Goal: Task Accomplishment & Management: Manage account settings

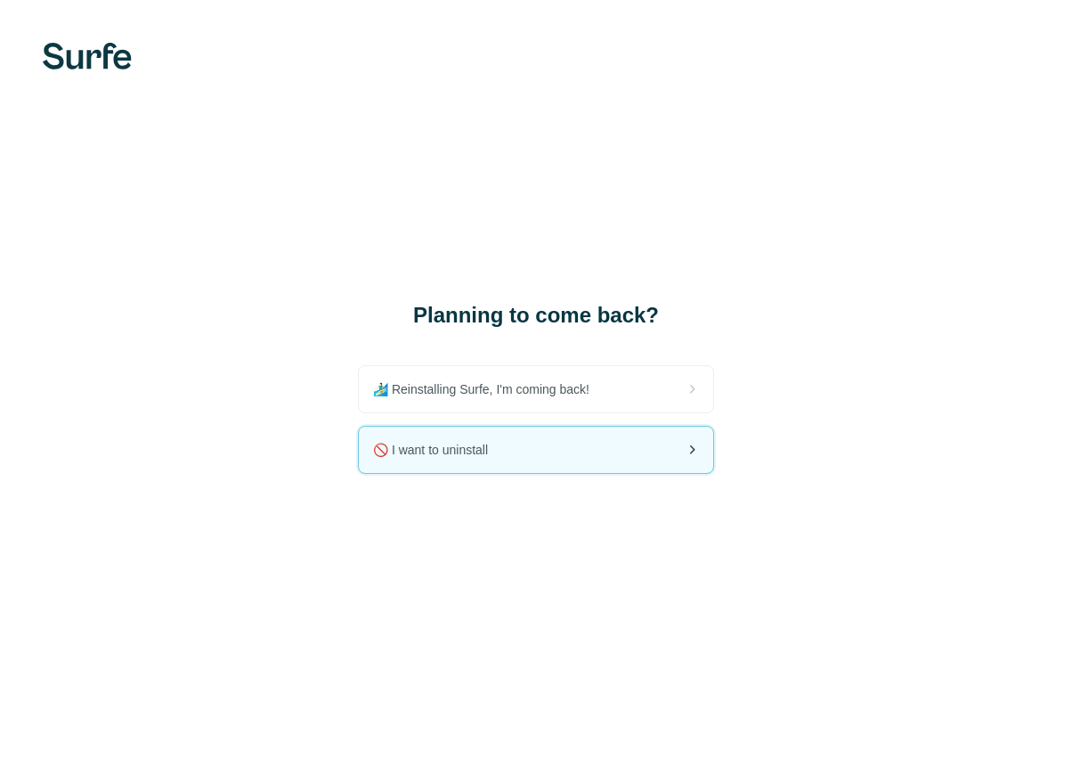
click at [544, 447] on div "🚫 I want to uninstall" at bounding box center [536, 450] width 354 height 46
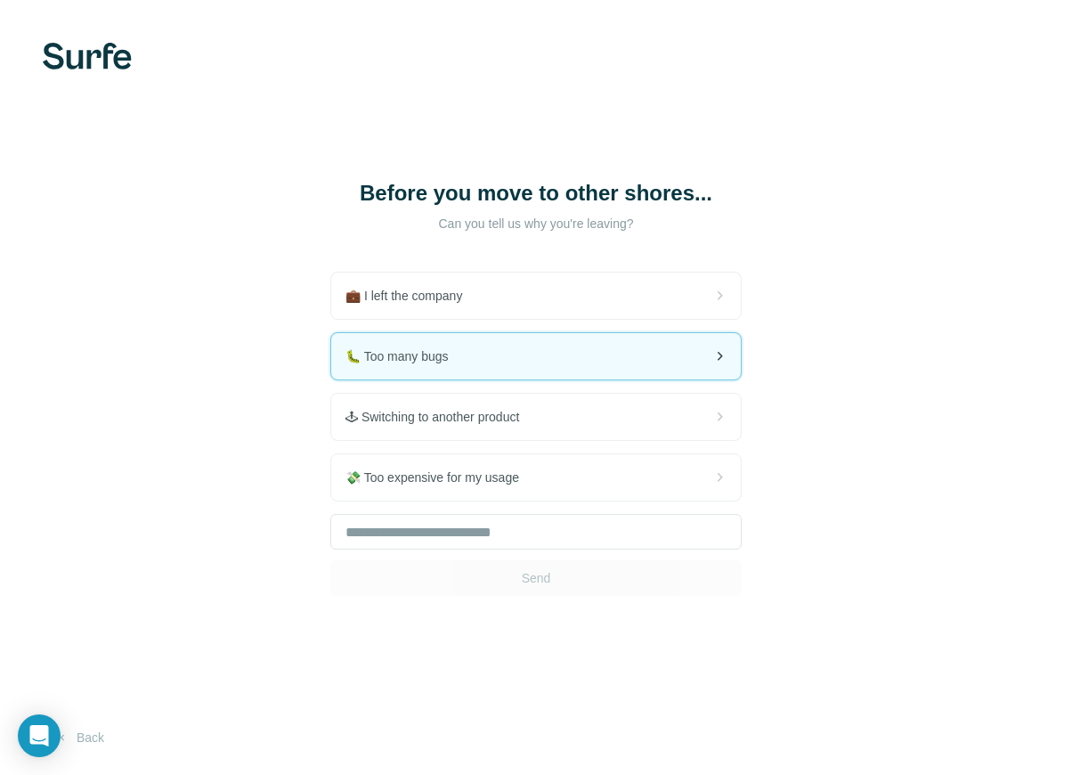
click at [536, 372] on div "🐛 Too many bugs" at bounding box center [536, 356] width 410 height 46
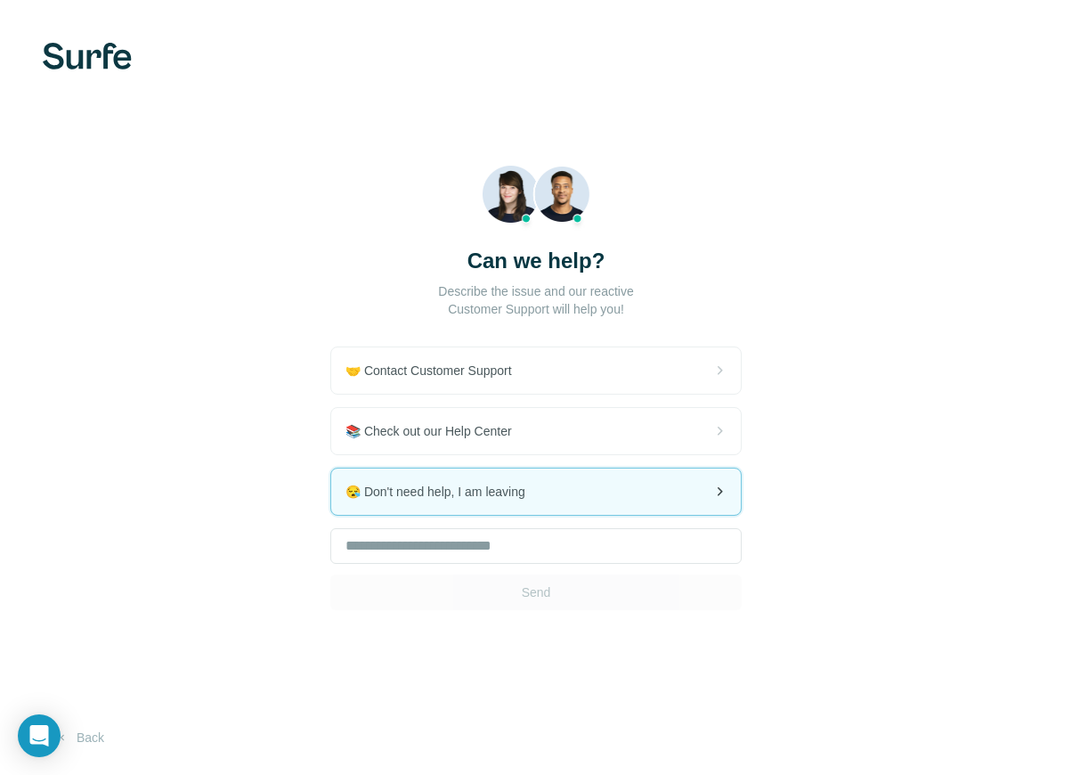
click at [570, 500] on div "😪 Don't need help, I am leaving" at bounding box center [536, 491] width 410 height 46
